Goal: Information Seeking & Learning: Learn about a topic

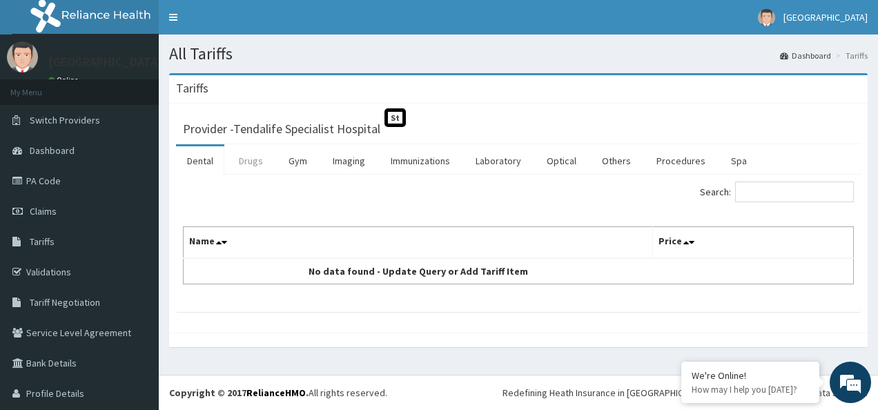
click at [242, 162] on link "Drugs" at bounding box center [251, 160] width 46 height 29
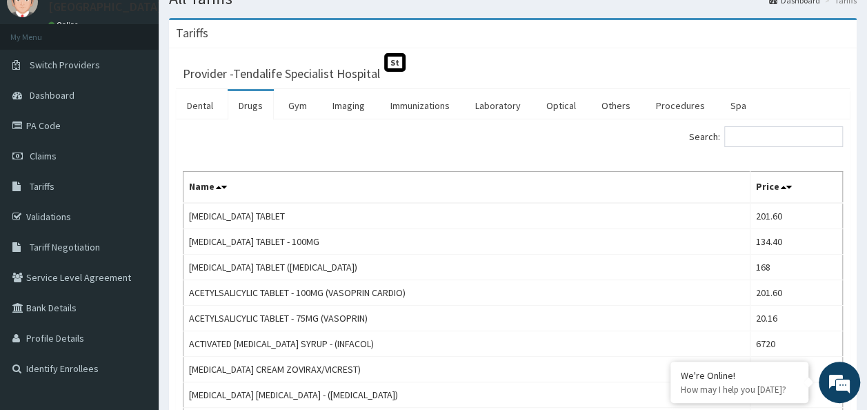
scroll to position [28, 0]
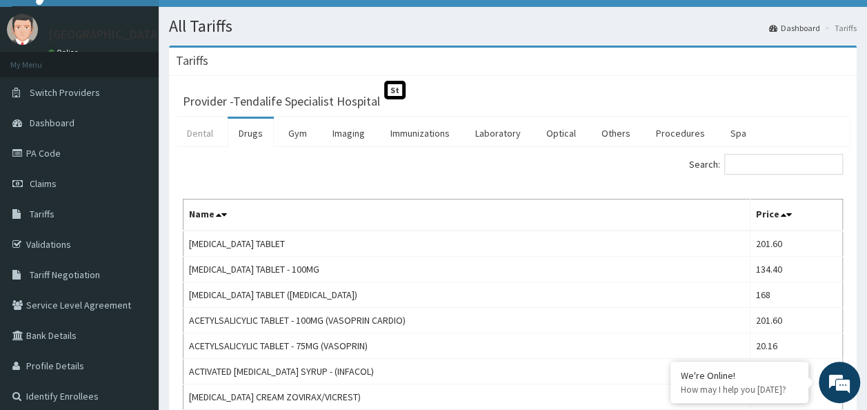
click at [202, 135] on link "Dental" at bounding box center [200, 133] width 48 height 29
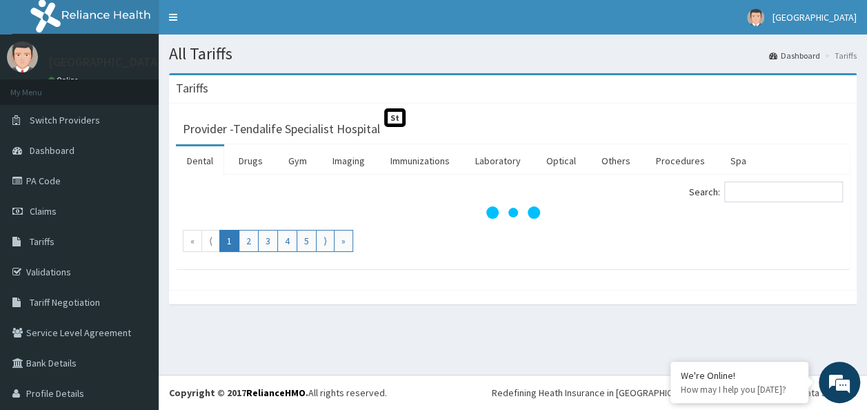
scroll to position [0, 0]
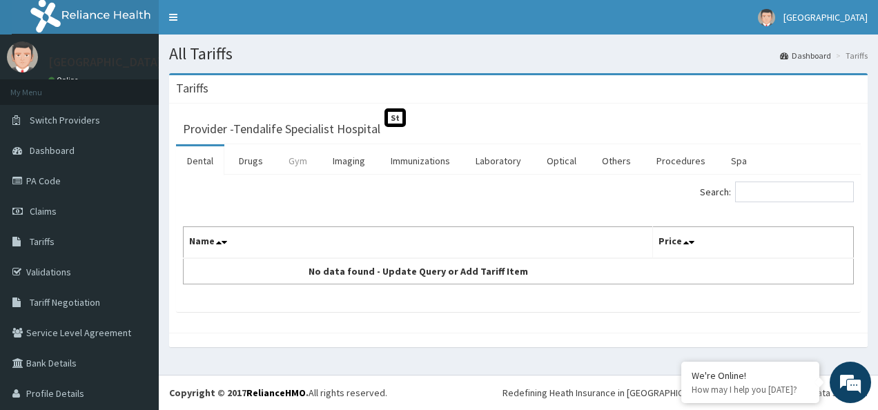
click at [288, 159] on link "Gym" at bounding box center [297, 160] width 41 height 29
click at [346, 163] on link "Imaging" at bounding box center [349, 160] width 55 height 29
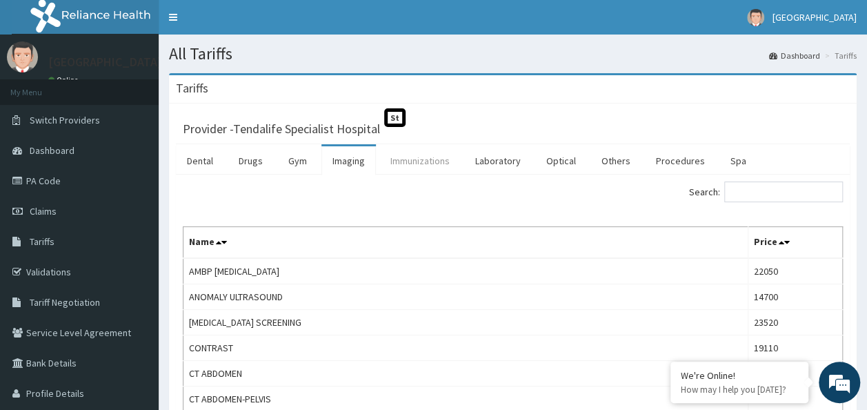
click at [417, 165] on link "Immunizations" at bounding box center [420, 160] width 81 height 29
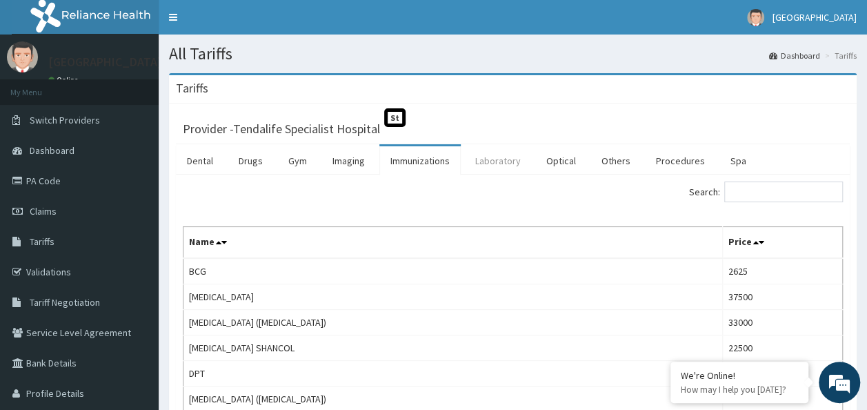
click at [482, 161] on link "Laboratory" at bounding box center [498, 160] width 68 height 29
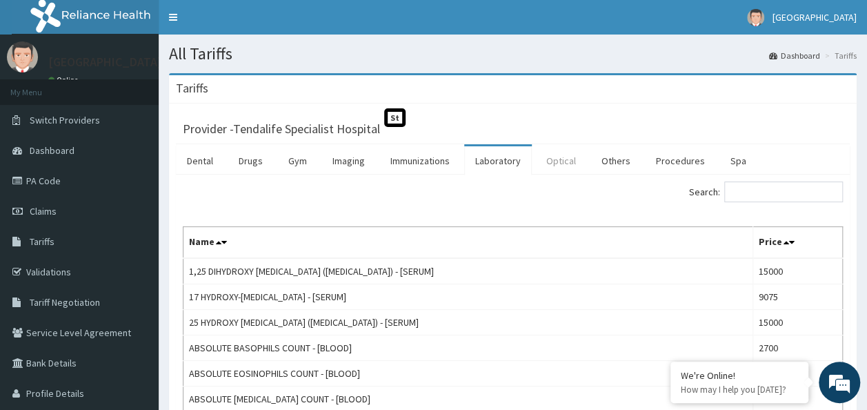
click at [567, 166] on link "Optical" at bounding box center [562, 160] width 52 height 29
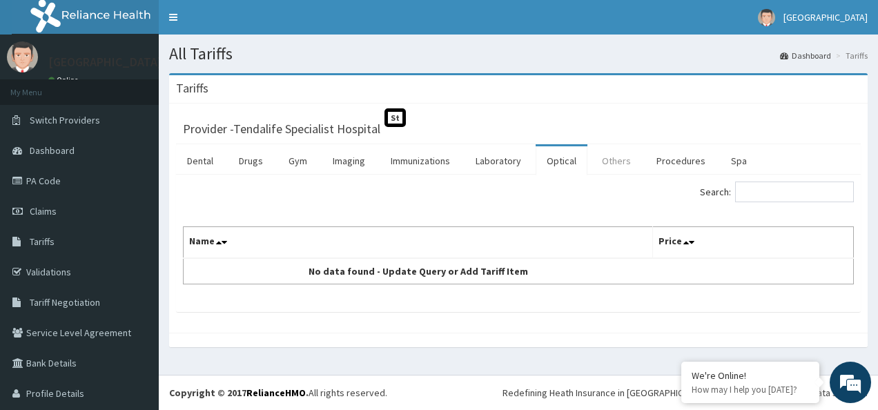
click at [596, 160] on link "Others" at bounding box center [616, 160] width 51 height 29
click at [557, 164] on link "Optical" at bounding box center [562, 160] width 52 height 29
click at [616, 159] on link "Others" at bounding box center [616, 160] width 51 height 29
click at [653, 159] on link "Procedures" at bounding box center [680, 160] width 71 height 29
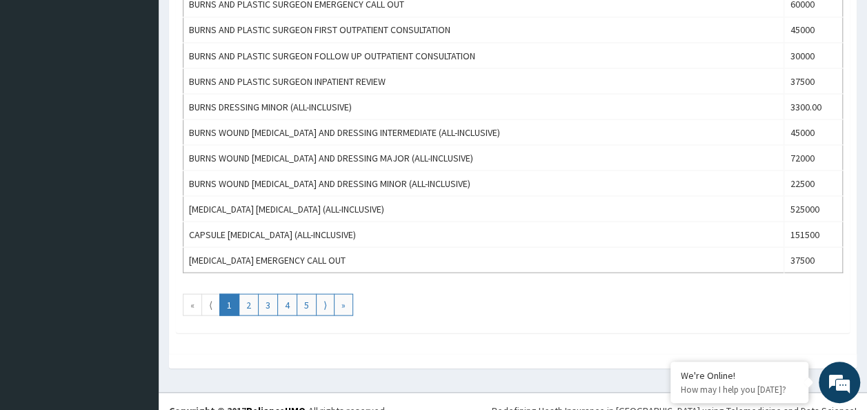
scroll to position [1267, 0]
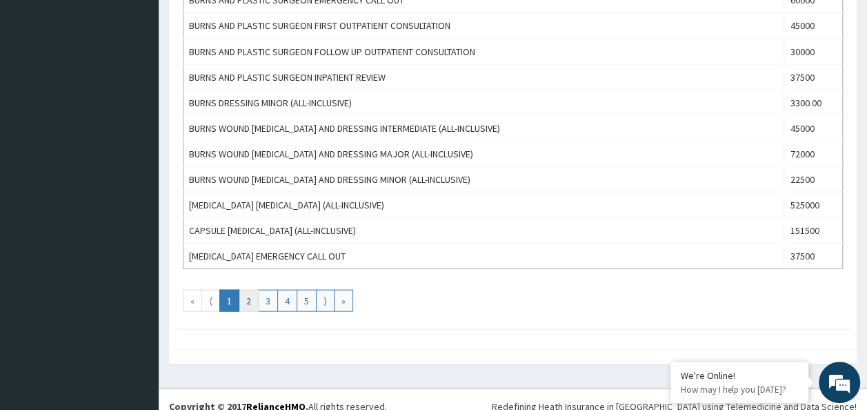
click at [254, 289] on link "2" at bounding box center [249, 300] width 20 height 22
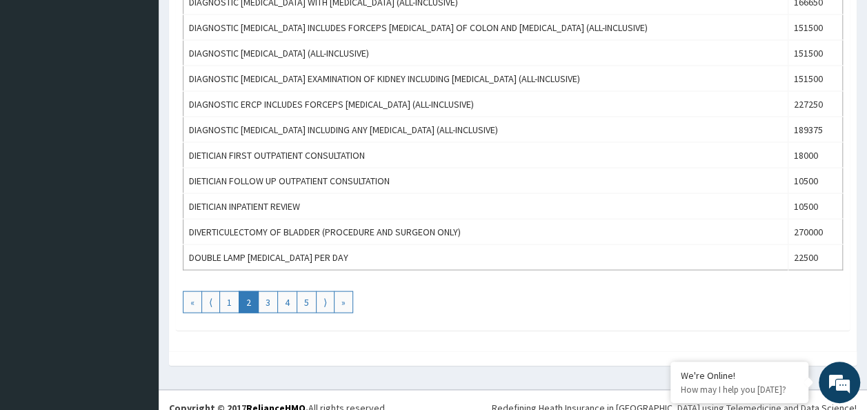
scroll to position [1336, 0]
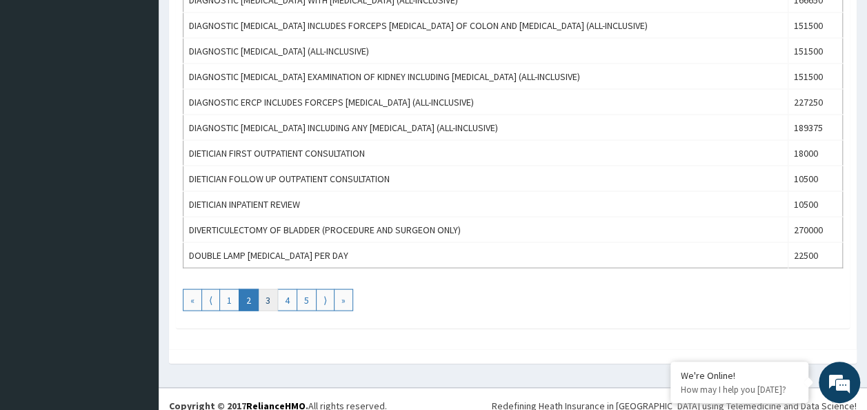
click at [265, 294] on link "3" at bounding box center [268, 300] width 20 height 22
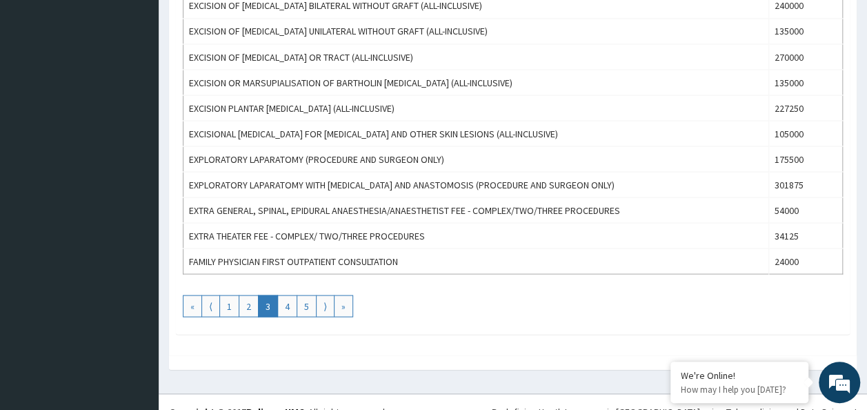
scroll to position [1267, 0]
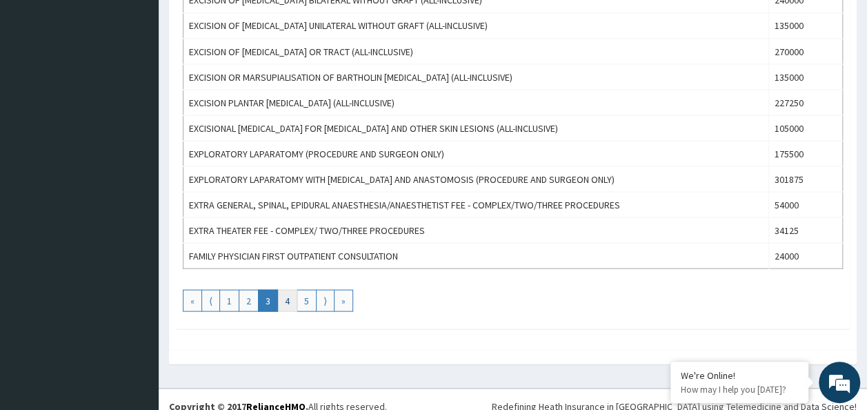
click at [289, 289] on link "4" at bounding box center [287, 300] width 20 height 22
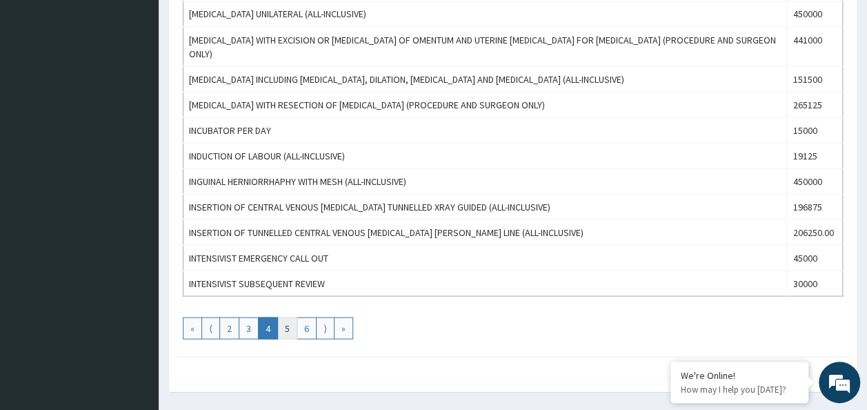
click at [283, 317] on link "5" at bounding box center [287, 328] width 20 height 22
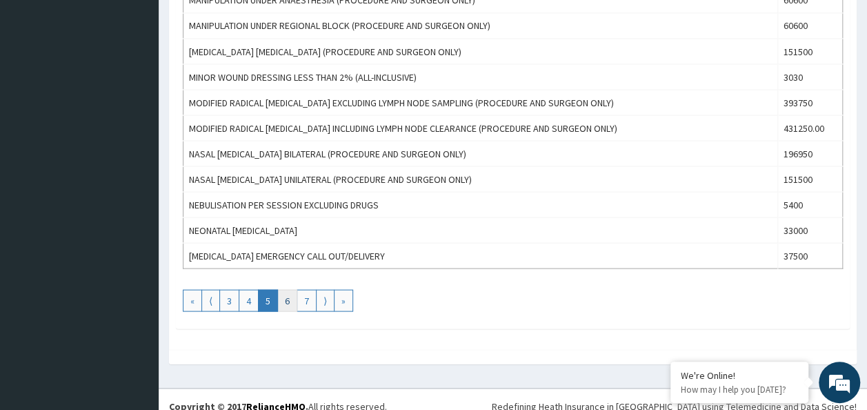
click at [288, 296] on link "6" at bounding box center [287, 300] width 20 height 22
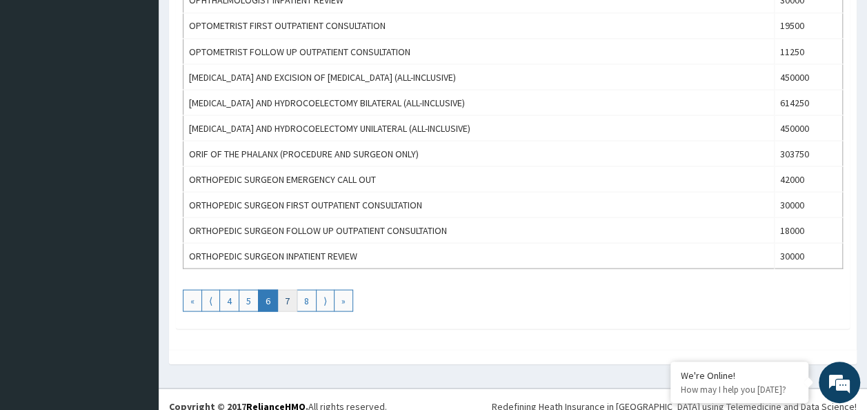
click at [289, 289] on link "7" at bounding box center [287, 300] width 20 height 22
